Goal: Task Accomplishment & Management: Complete application form

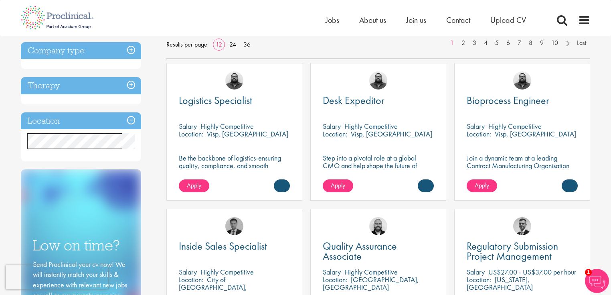
scroll to position [128, 0]
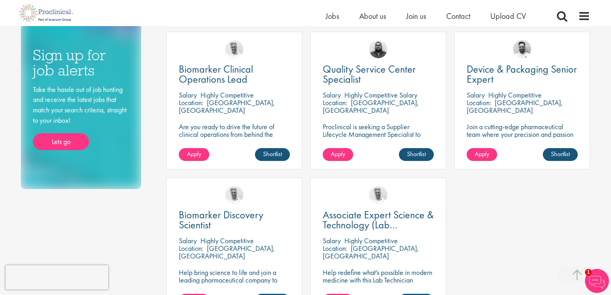
scroll to position [353, 0]
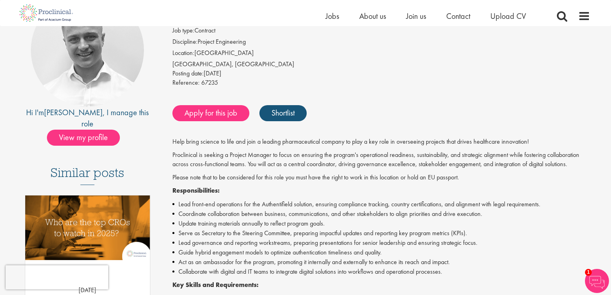
scroll to position [160, 0]
